Goal: Task Accomplishment & Management: Use online tool/utility

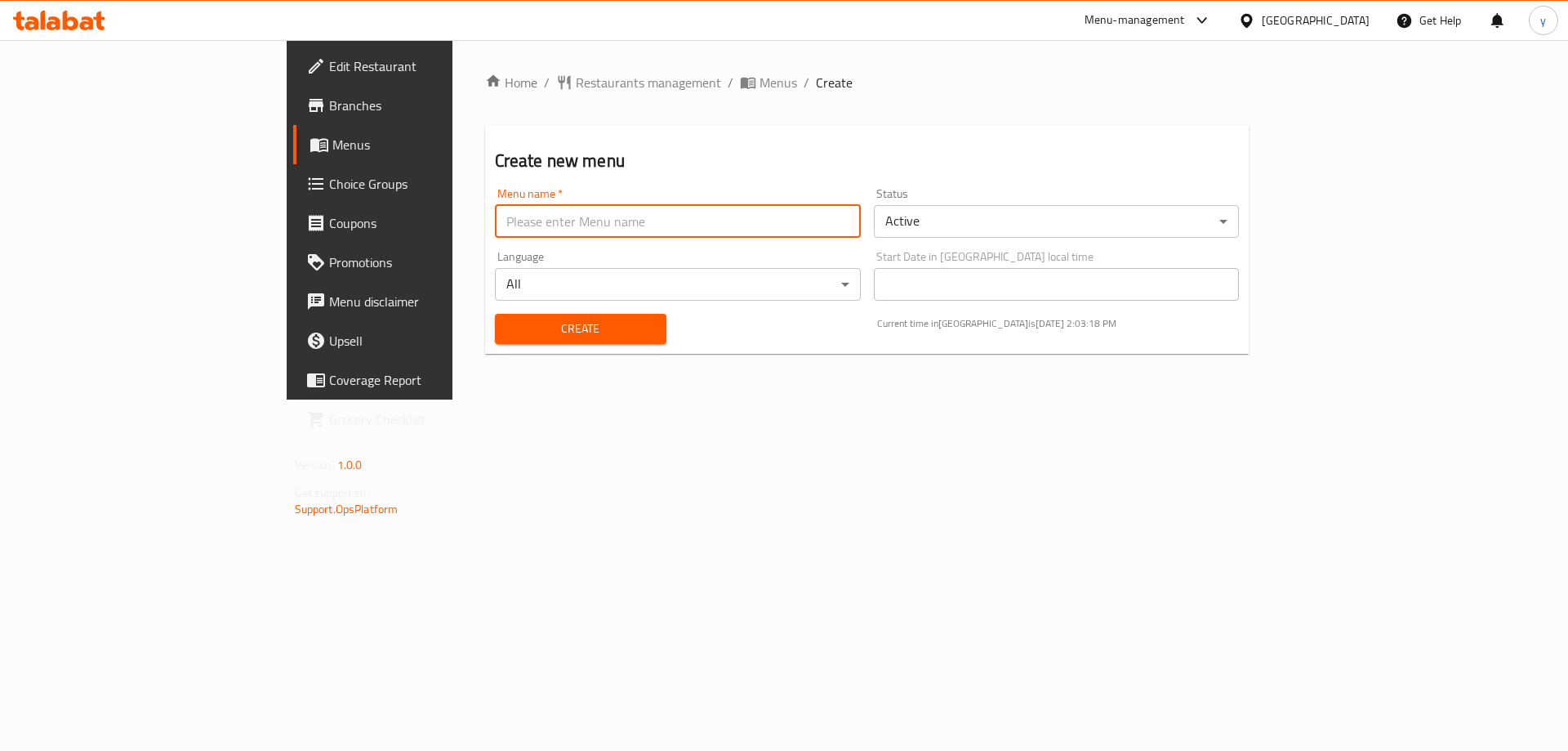
click at [832, 234] on input "text" at bounding box center [678, 221] width 366 height 33
click at [495, 227] on input "text" at bounding box center [678, 221] width 366 height 33
type input "youssef3lla8027"
click at [542, 332] on span "Create" at bounding box center [580, 329] width 146 height 21
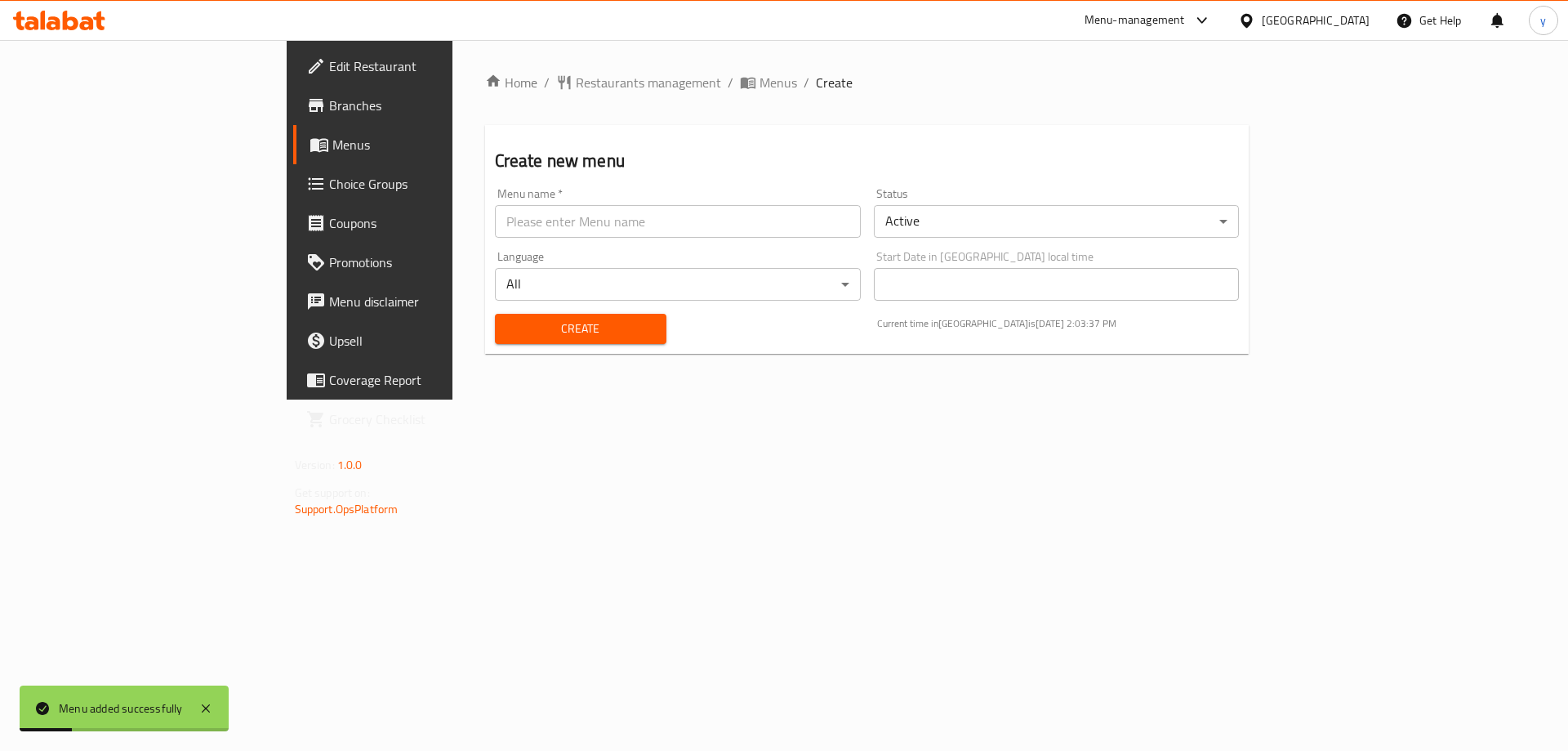
click at [332, 143] on span "Menus" at bounding box center [434, 144] width 203 height 20
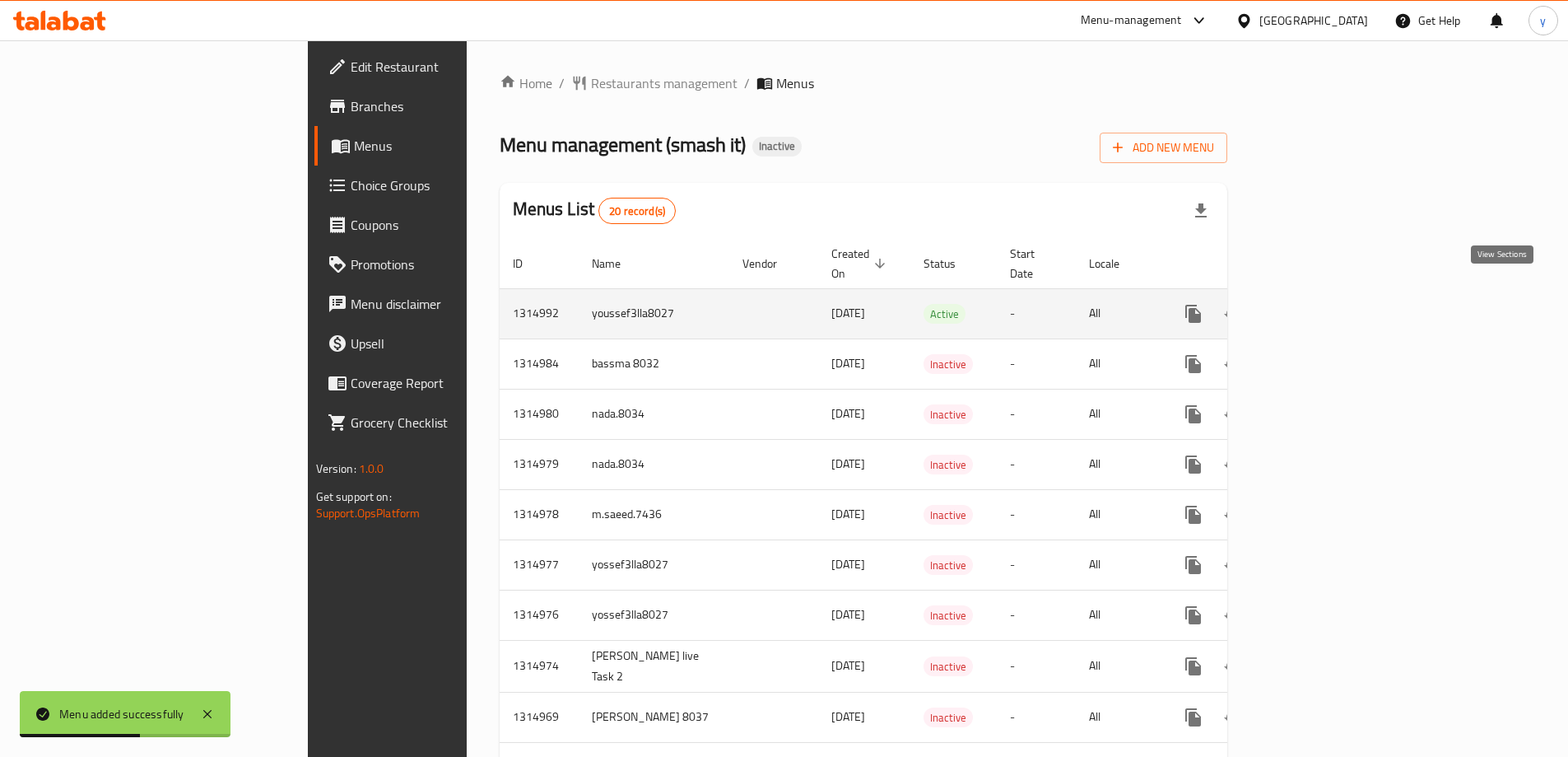
click at [1322, 304] on icon "enhanced table" at bounding box center [1311, 313] width 20 height 20
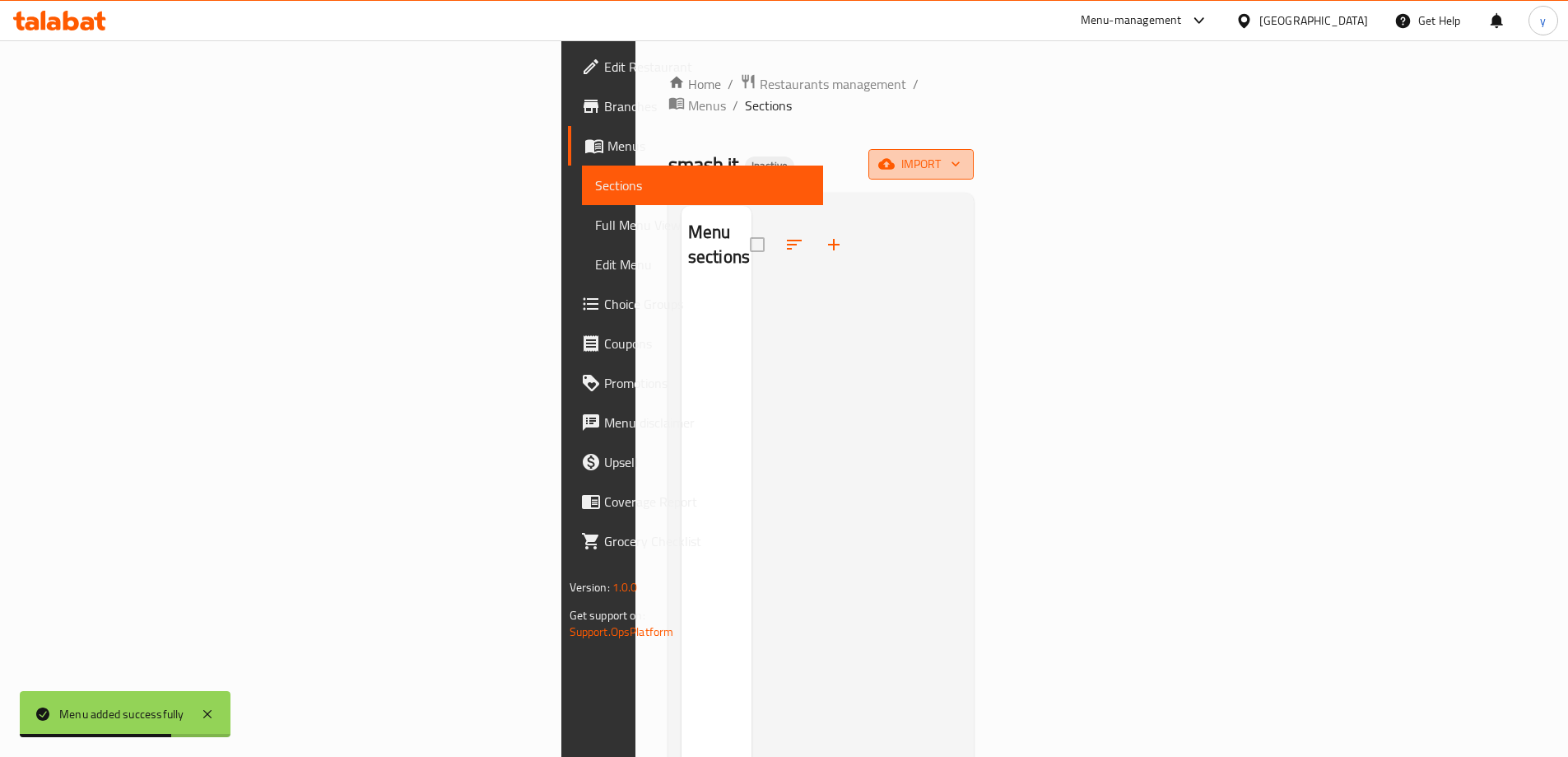
click at [961, 154] on span "import" at bounding box center [921, 164] width 79 height 21
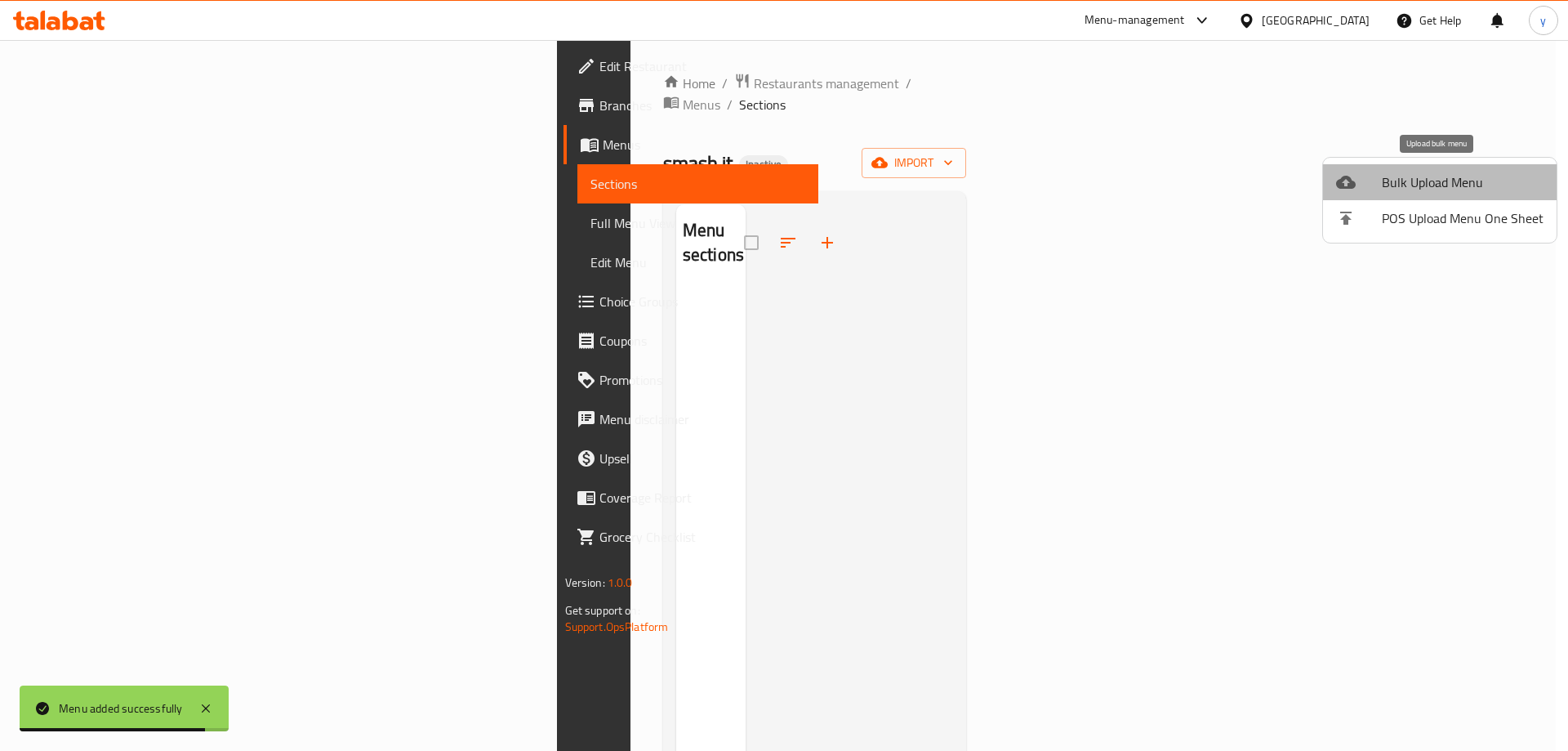
click at [1466, 195] on li "Bulk Upload Menu" at bounding box center [1440, 183] width 233 height 36
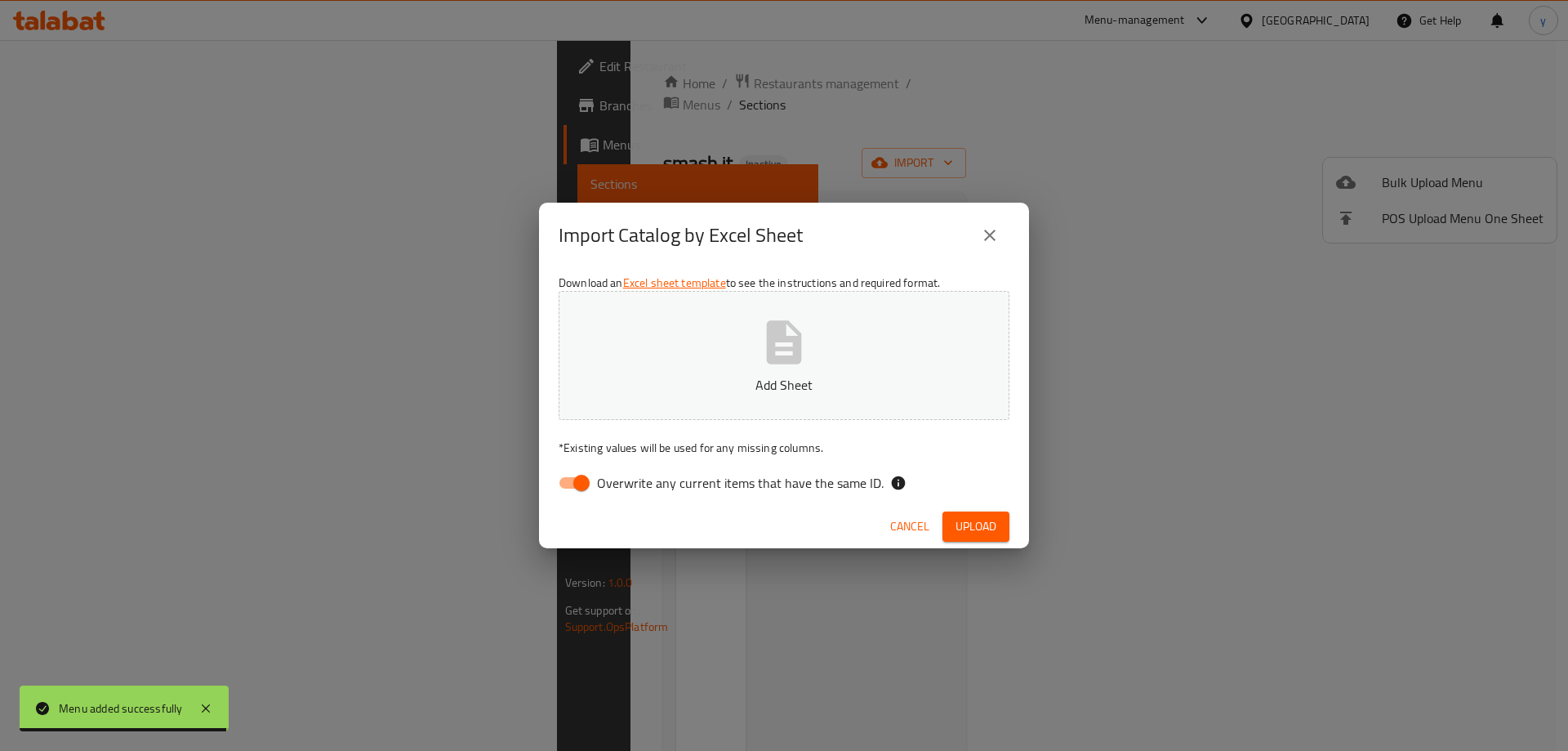
click at [874, 351] on button "Add Sheet" at bounding box center [784, 356] width 451 height 129
click at [582, 485] on input "Overwrite any current items that have the same ID." at bounding box center [581, 483] width 93 height 31
checkbox input "false"
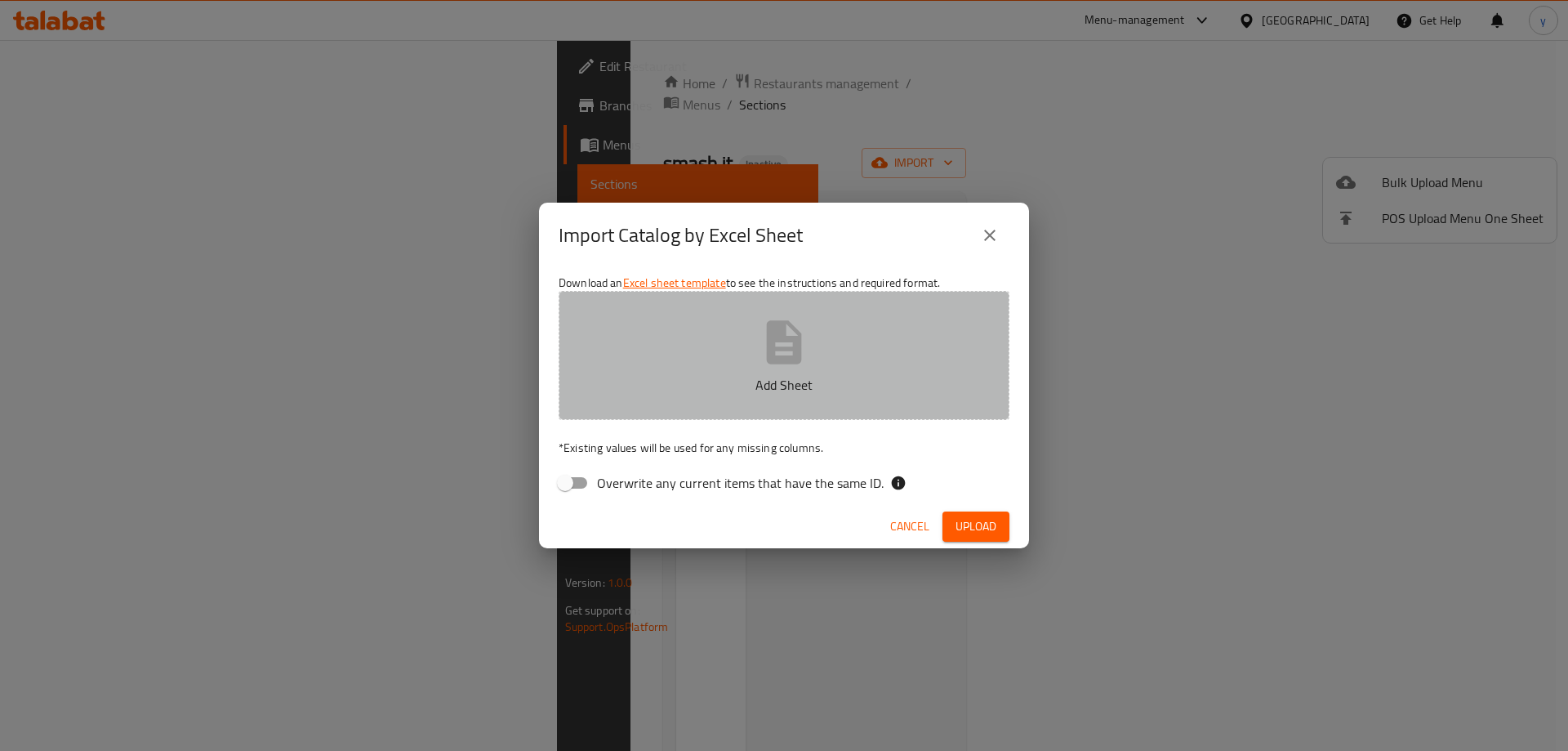
click at [771, 375] on p "Add Sheet" at bounding box center [784, 384] width 400 height 20
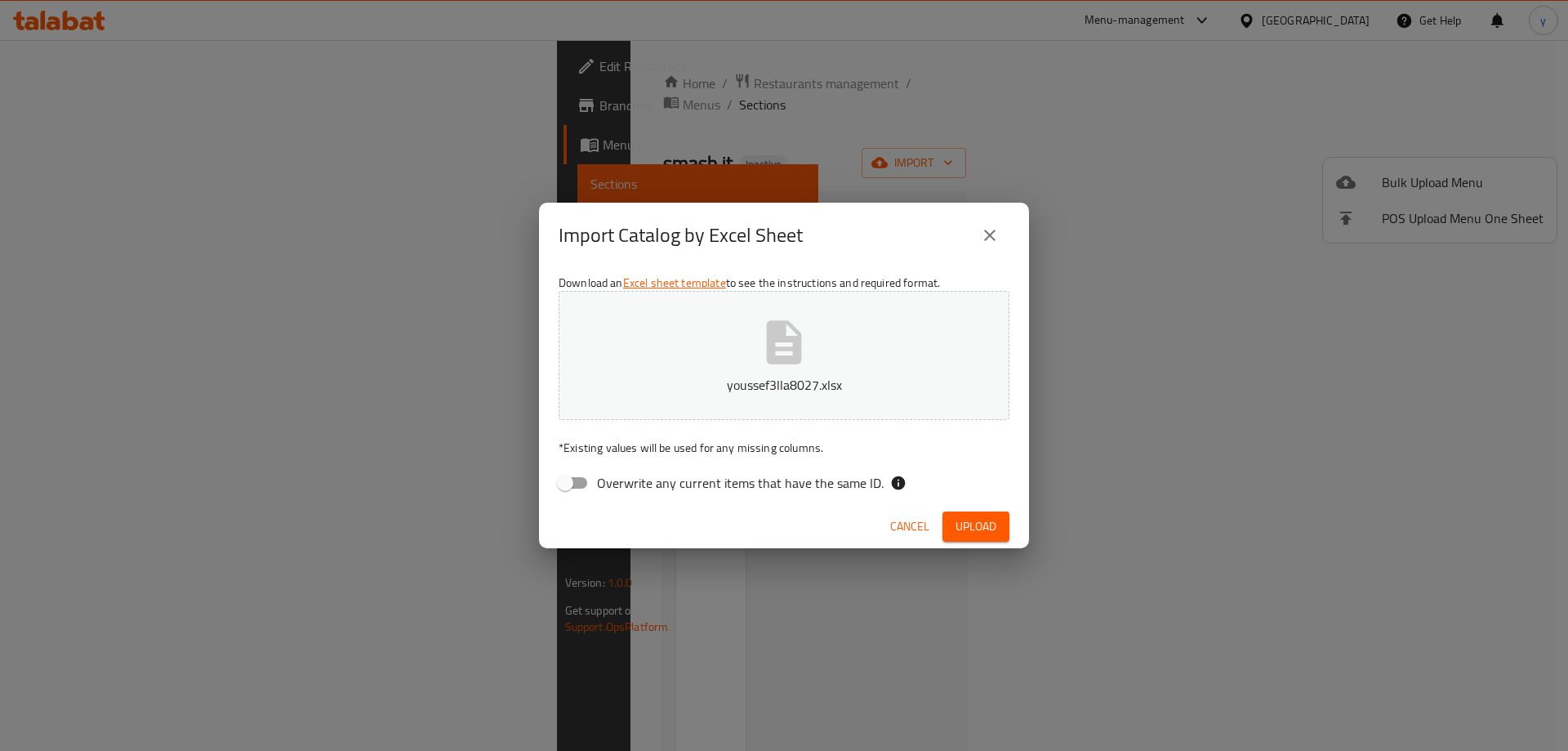
click at [978, 527] on span "Upload" at bounding box center [976, 526] width 40 height 21
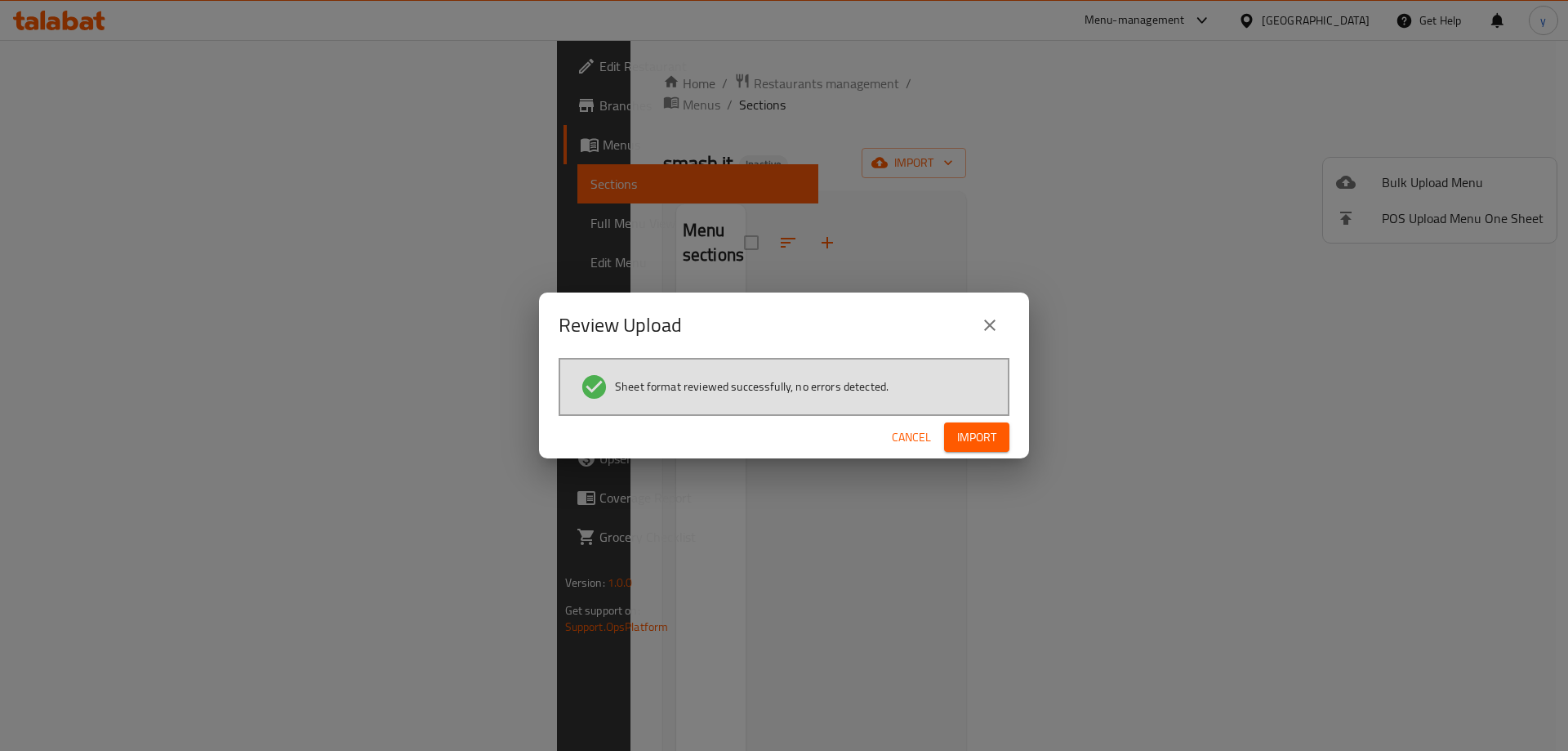
click at [983, 433] on span "Import" at bounding box center [977, 438] width 40 height 21
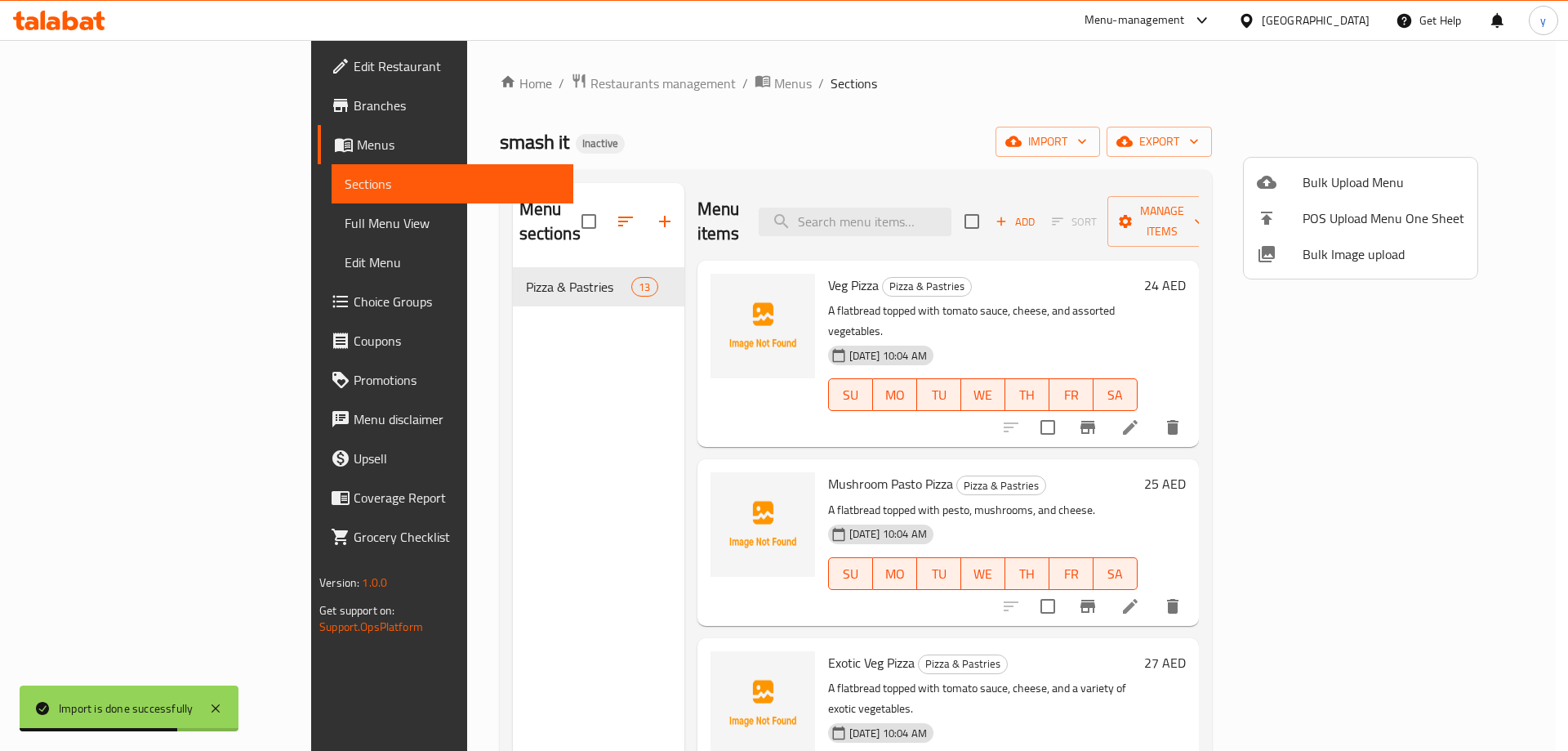
click at [1506, 289] on div at bounding box center [784, 376] width 1568 height 751
